Goal: Task Accomplishment & Management: Use online tool/utility

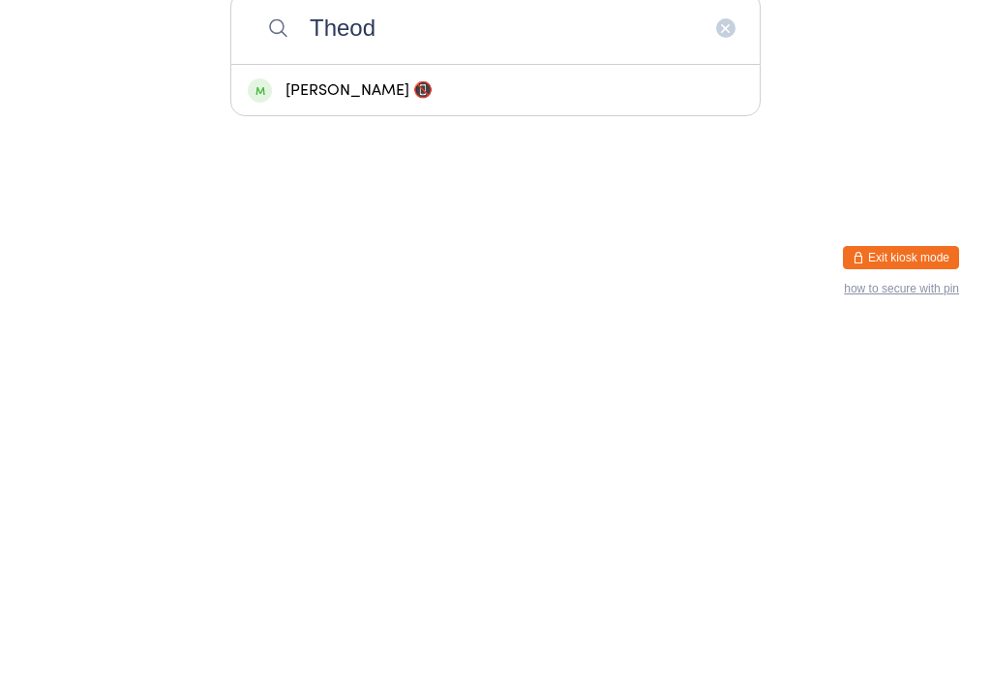
type input "Theod"
click at [452, 426] on div "[PERSON_NAME] 📵" at bounding box center [496, 439] width 496 height 26
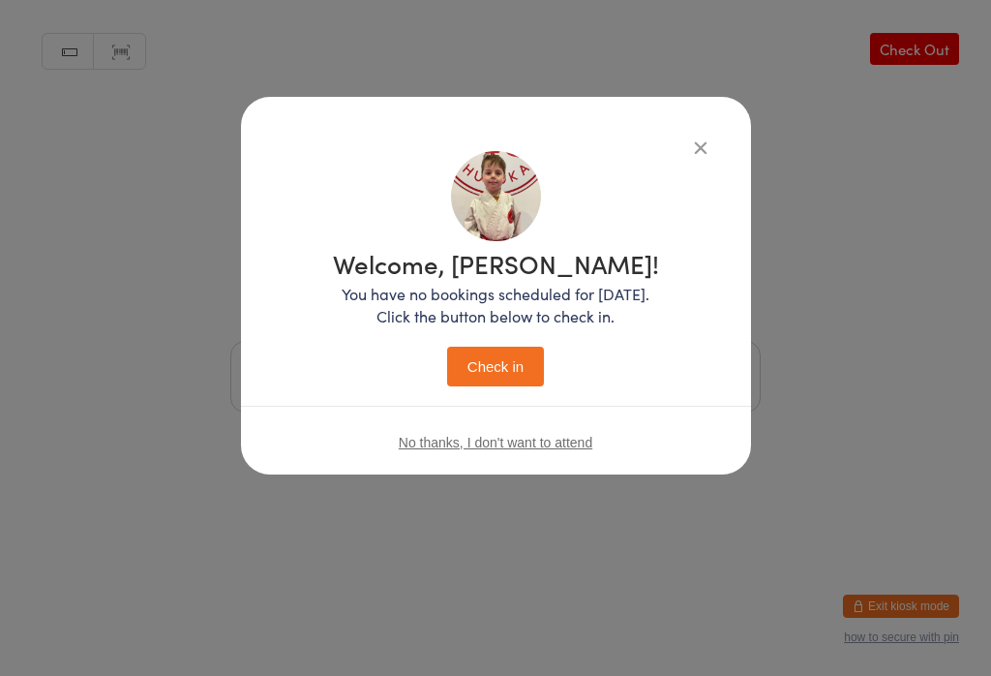
click at [497, 355] on button "Check in" at bounding box center [495, 366] width 97 height 40
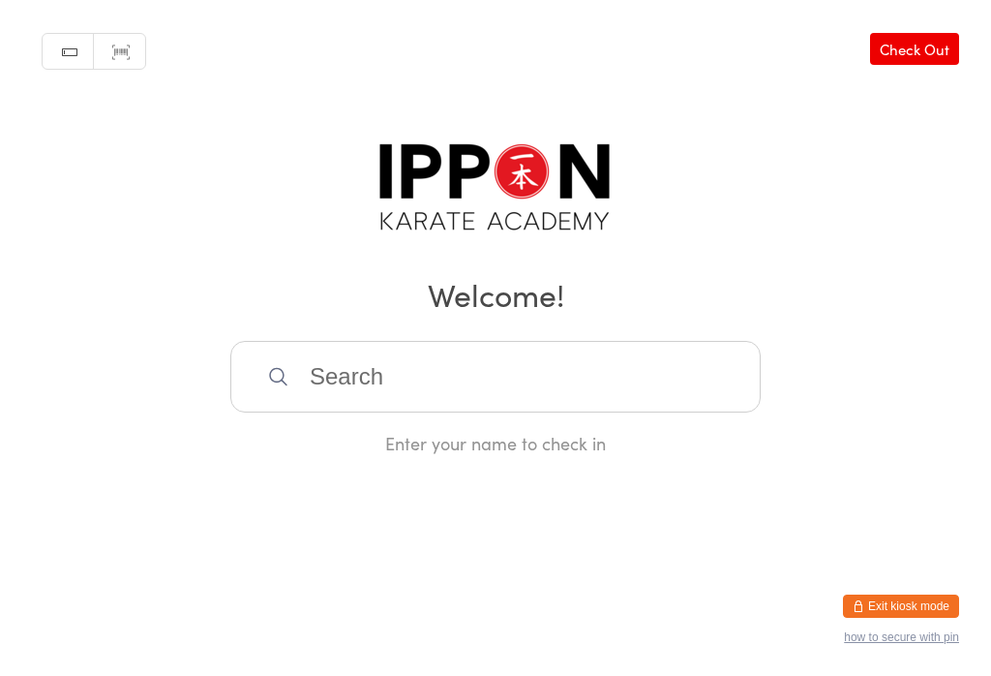
click at [928, 49] on link "Check Out" at bounding box center [914, 49] width 89 height 32
click at [520, 385] on input "search" at bounding box center [495, 377] width 530 height 72
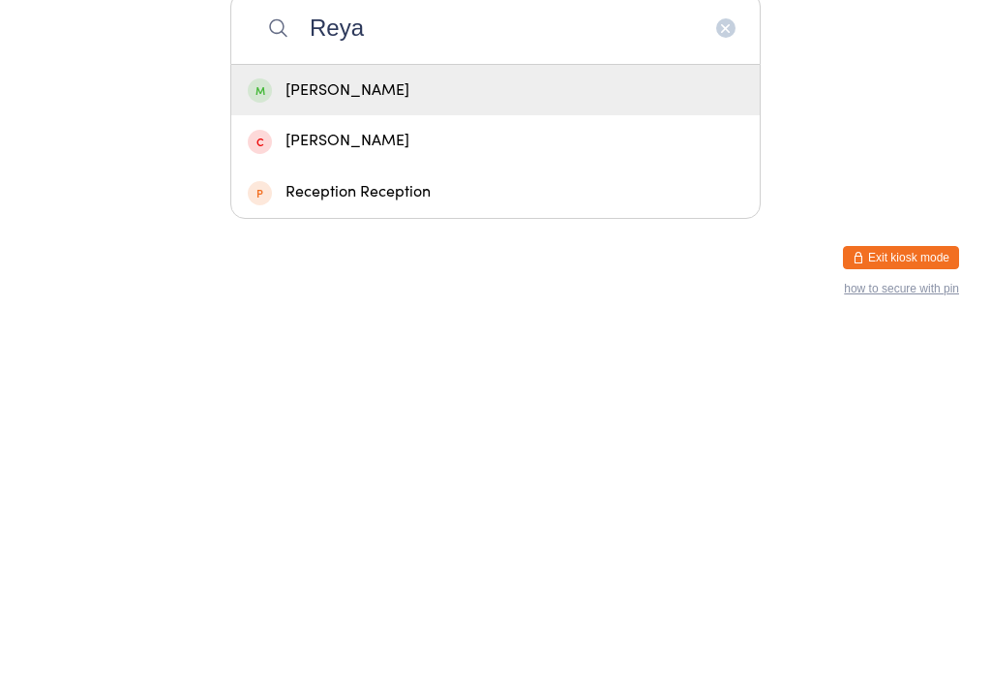
type input "Reya"
click at [369, 426] on div "[PERSON_NAME]" at bounding box center [496, 439] width 496 height 26
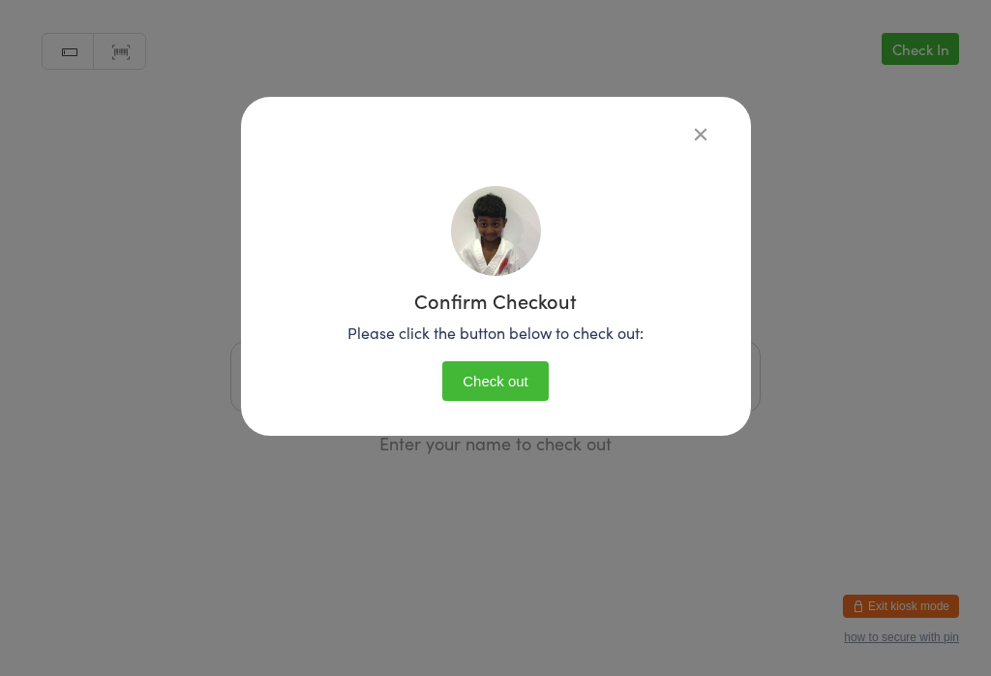
click at [517, 372] on button "Check out" at bounding box center [495, 381] width 106 height 40
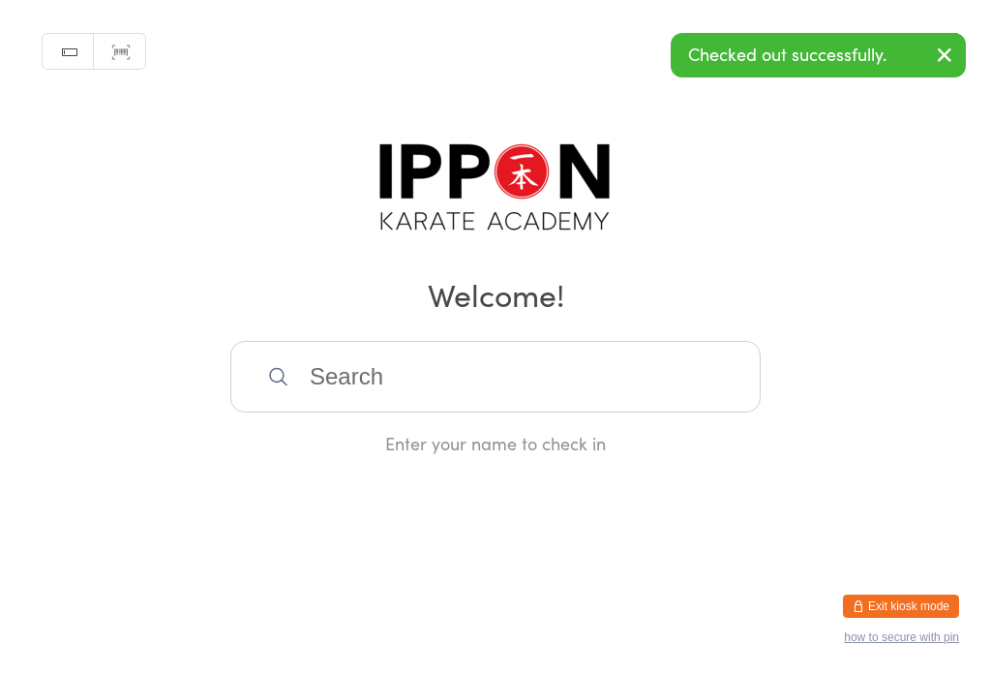
click at [880, 304] on h2 "Welcome!" at bounding box center [495, 294] width 952 height 44
